Goal: Submit feedback/report problem: Submit feedback/report problem

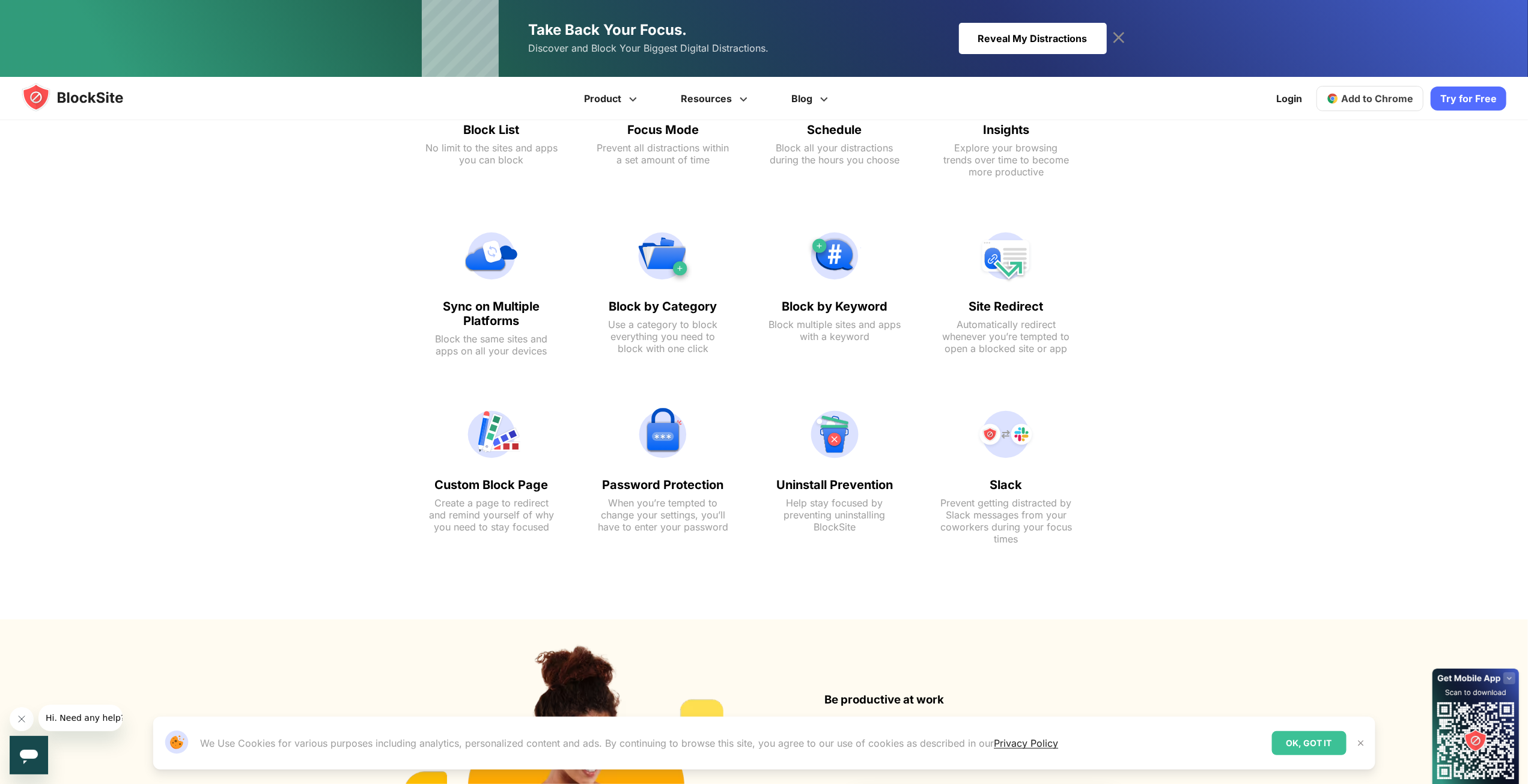
scroll to position [541, 0]
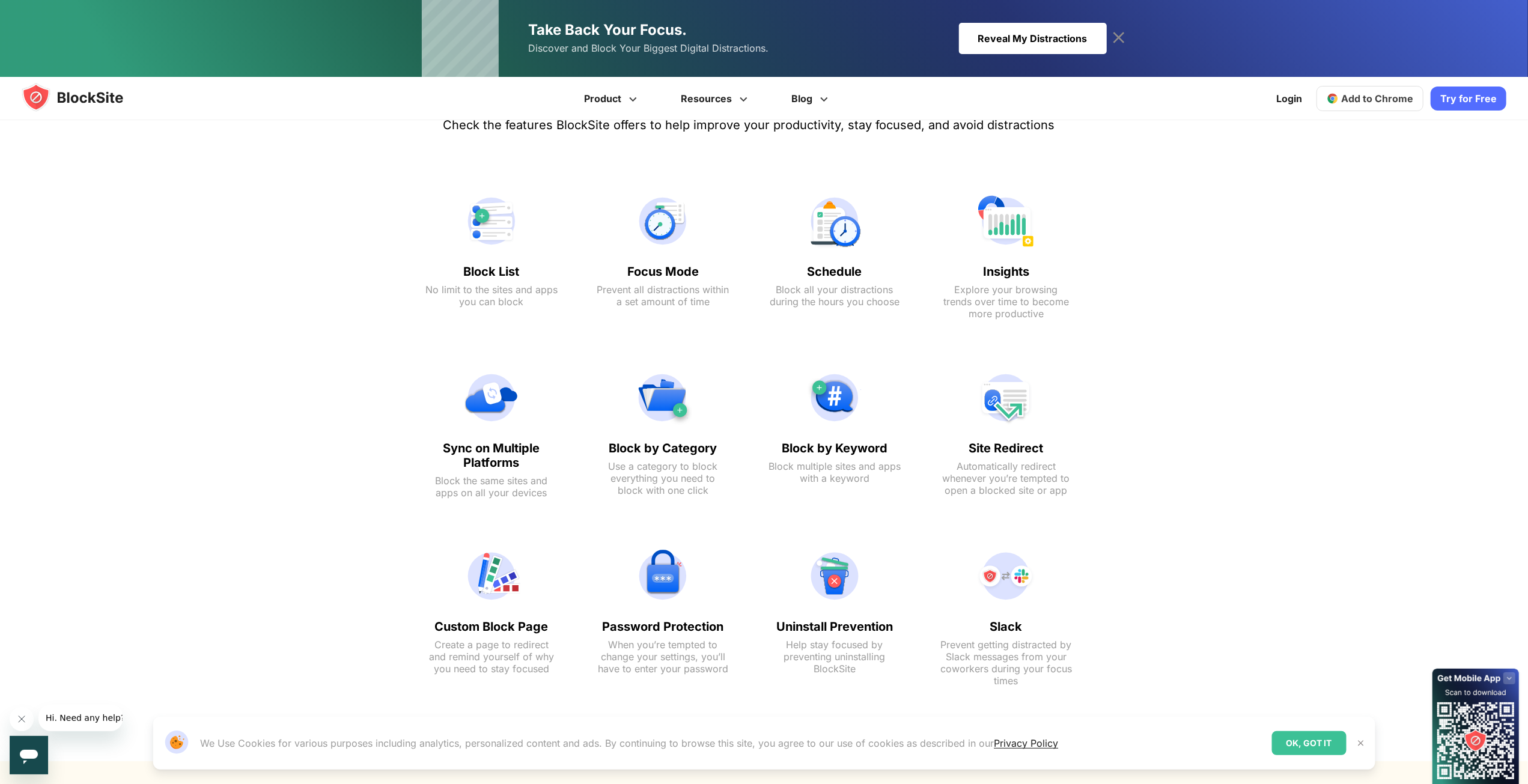
click at [1358, 741] on img at bounding box center [1361, 743] width 10 height 10
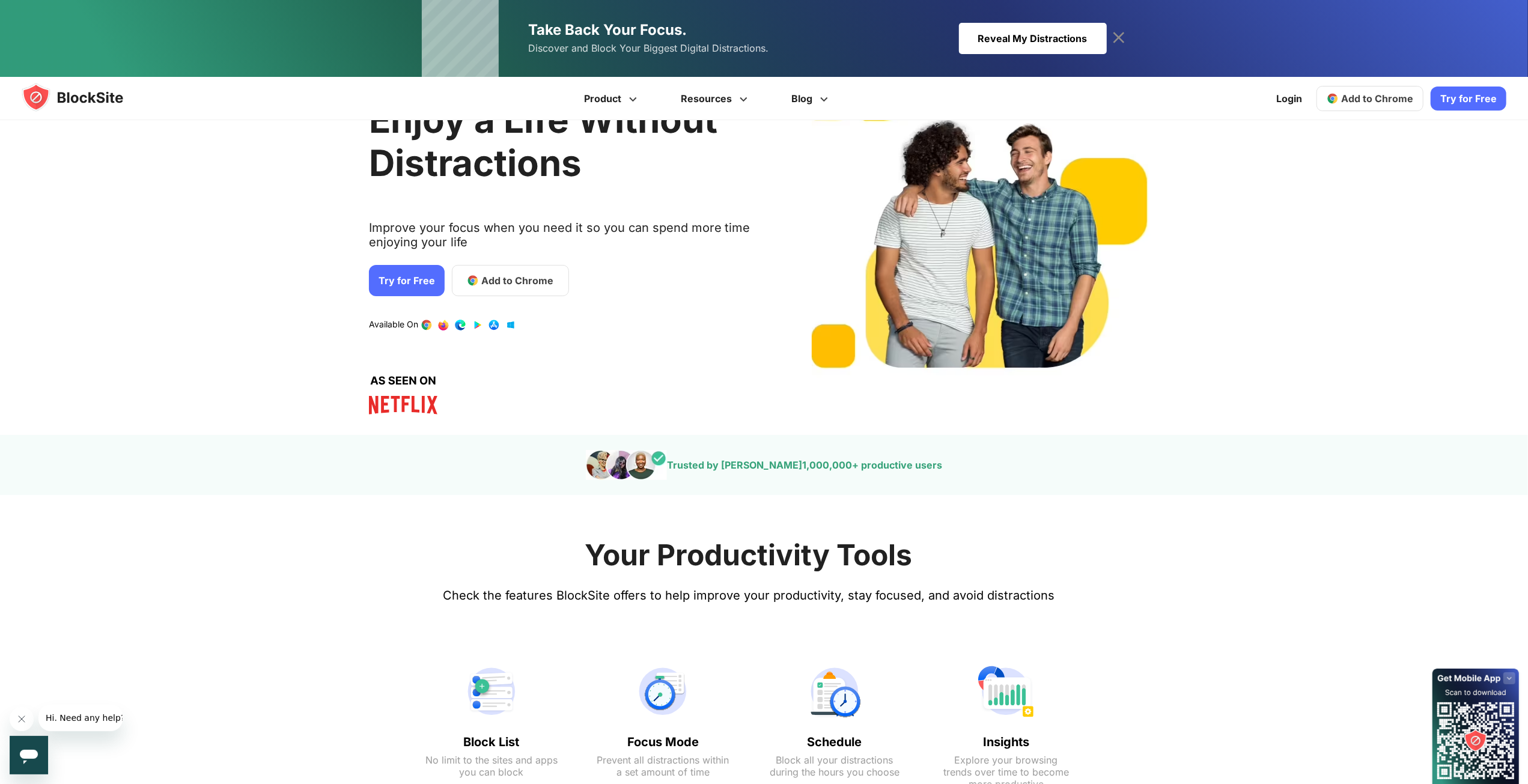
scroll to position [0, 0]
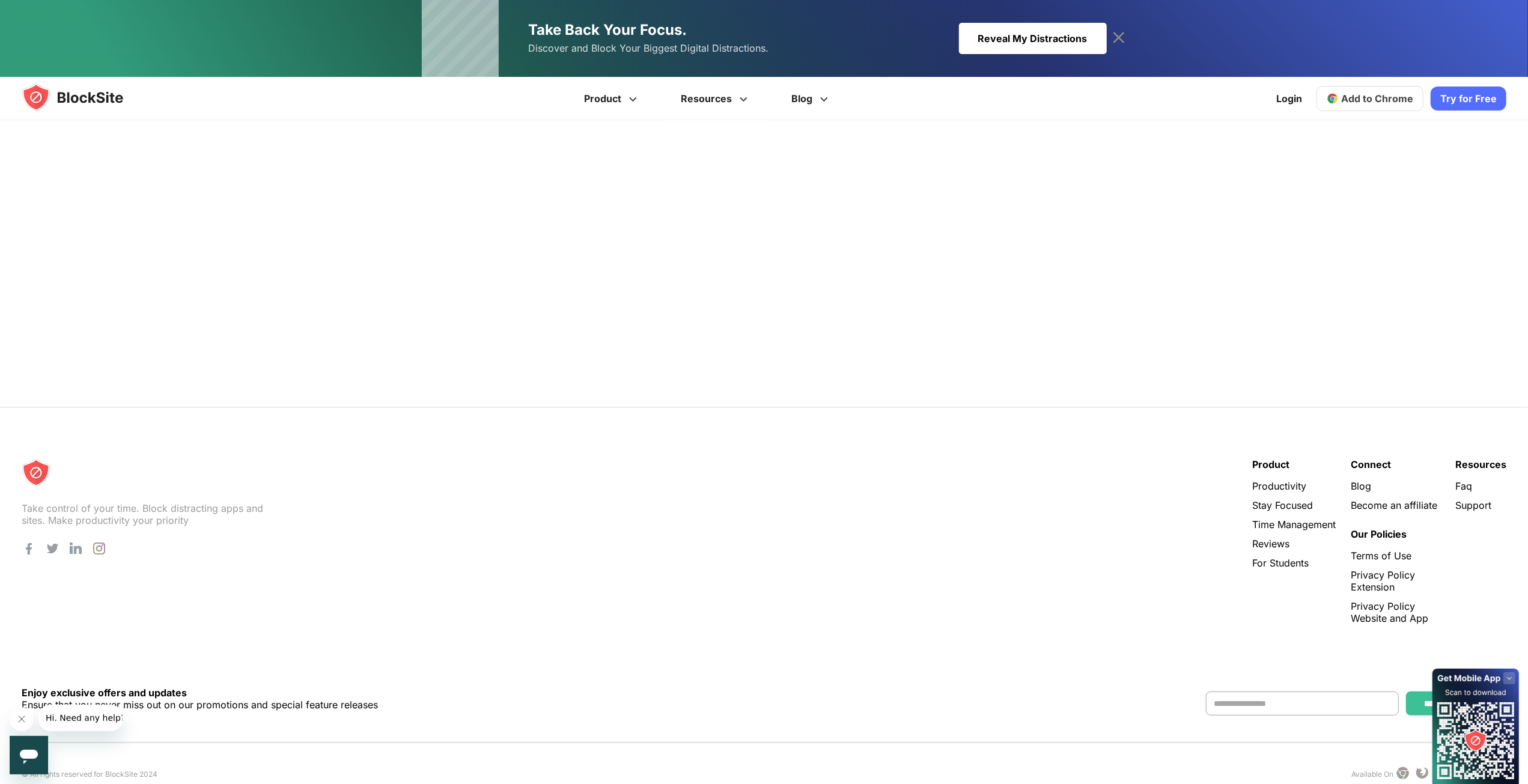
scroll to position [352, 0]
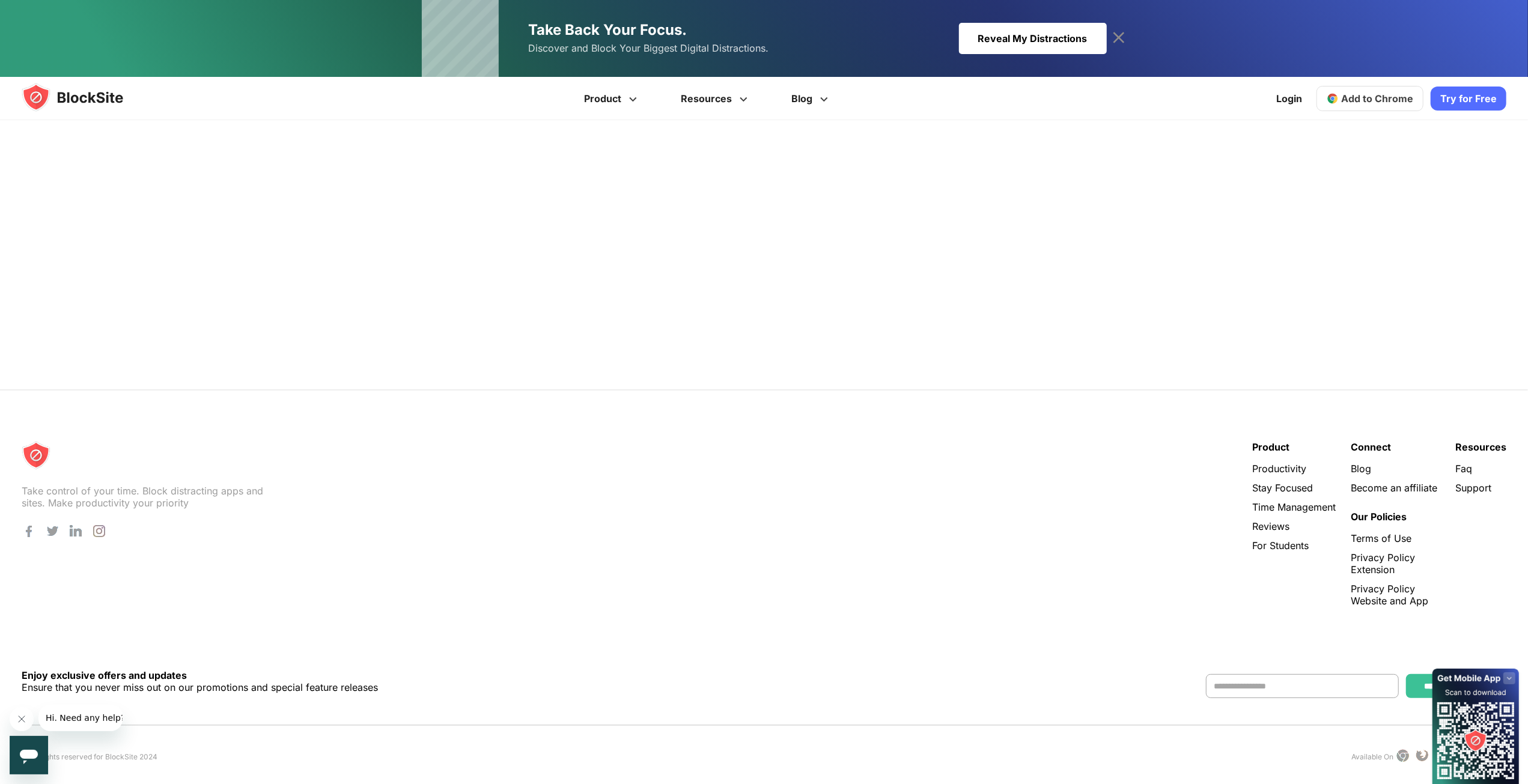
click at [1509, 676] on rect at bounding box center [1509, 678] width 12 height 12
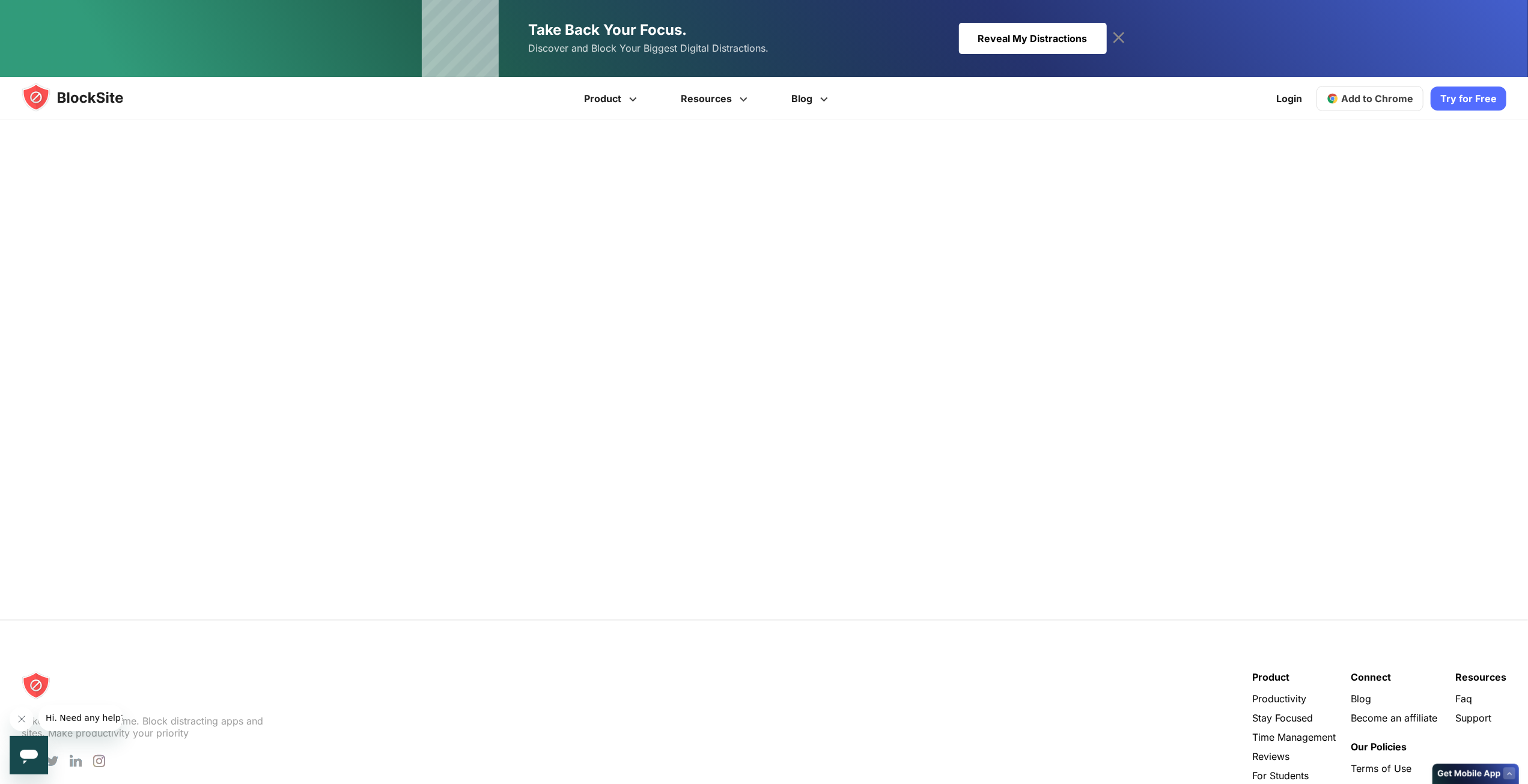
scroll to position [111, 0]
